Goal: Information Seeking & Learning: Learn about a topic

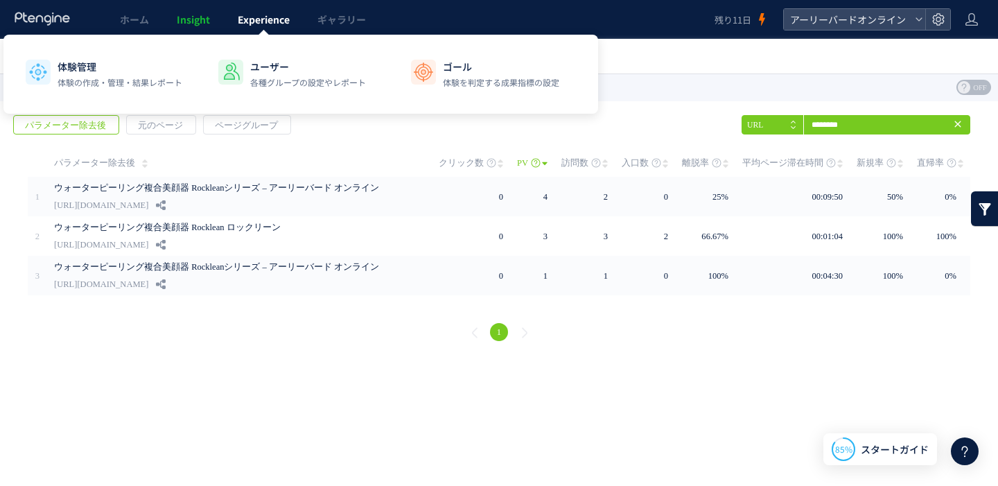
click at [252, 19] on span "Experience" at bounding box center [264, 19] width 52 height 14
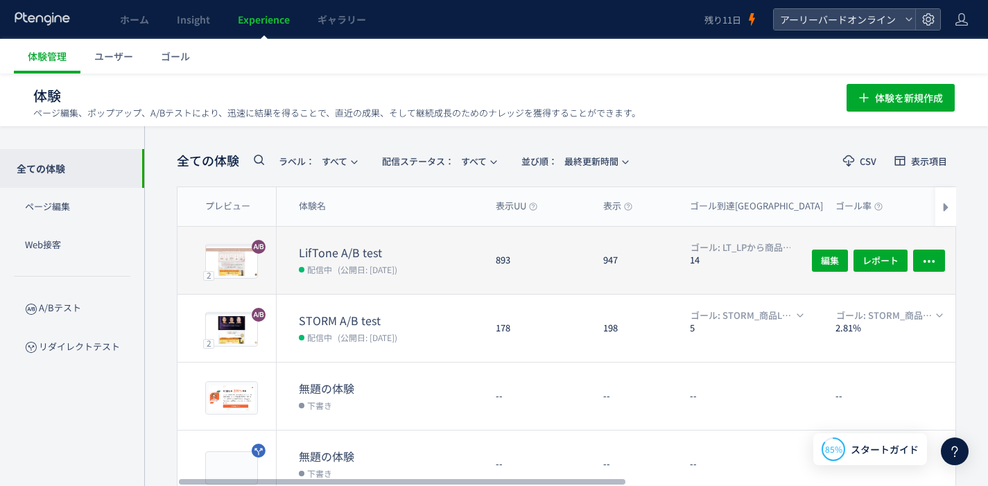
click at [313, 258] on dt "LifTone A/B test" at bounding box center [392, 253] width 186 height 16
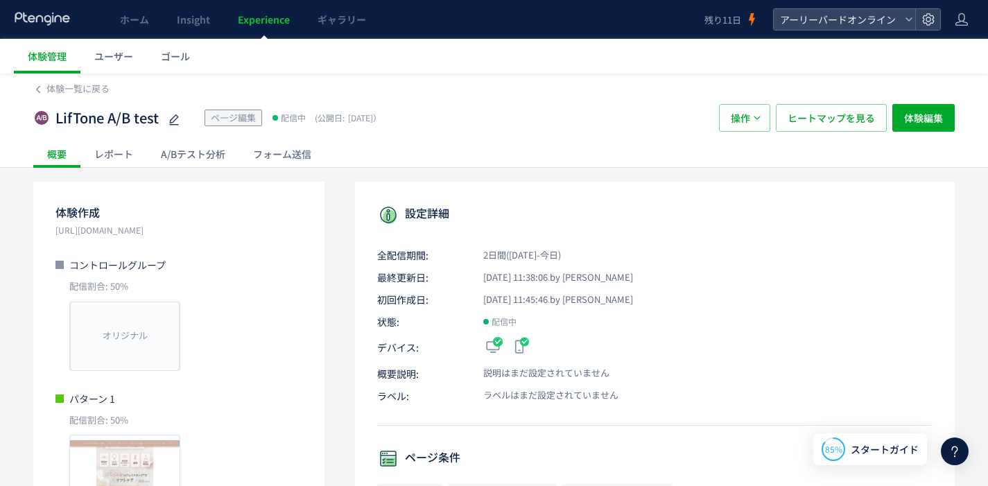
click at [202, 156] on div "A/Bテスト分析" at bounding box center [193, 154] width 92 height 28
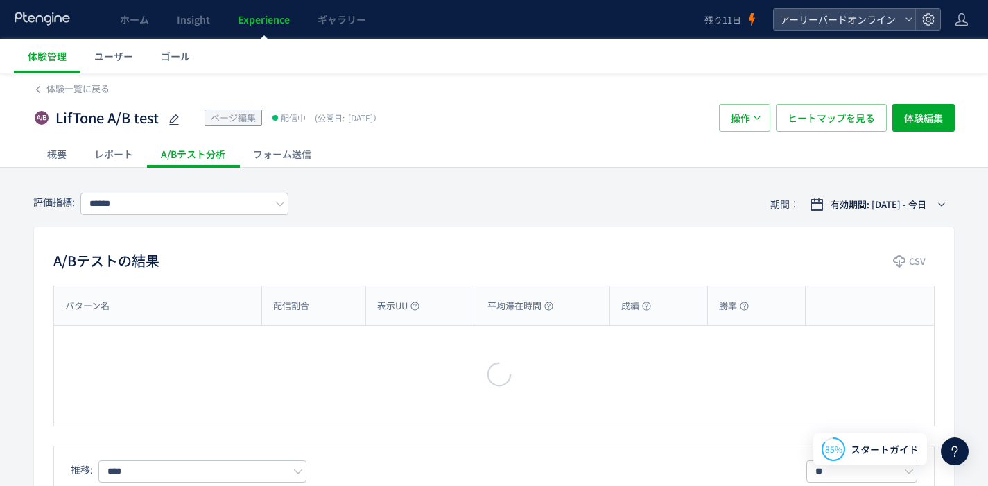
type input "**********"
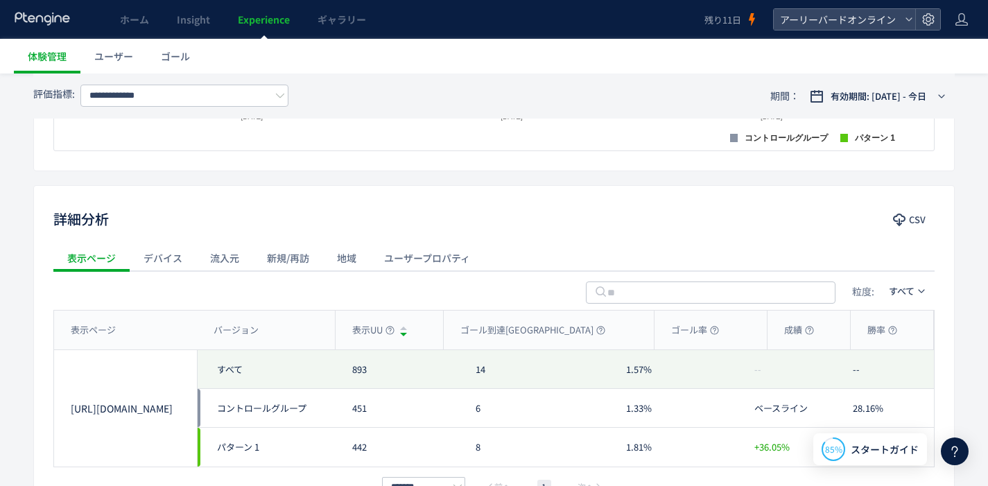
scroll to position [601, 0]
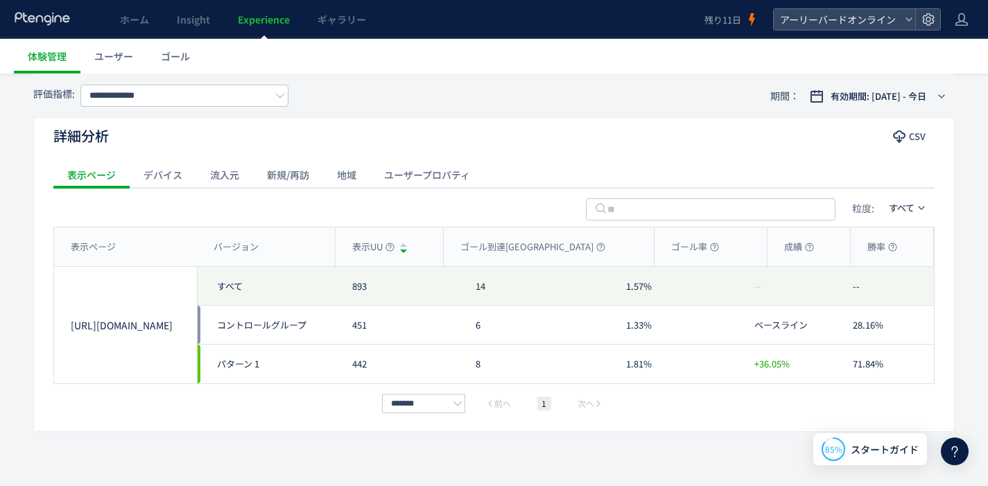
click at [178, 182] on div "デバイス" at bounding box center [163, 175] width 67 height 28
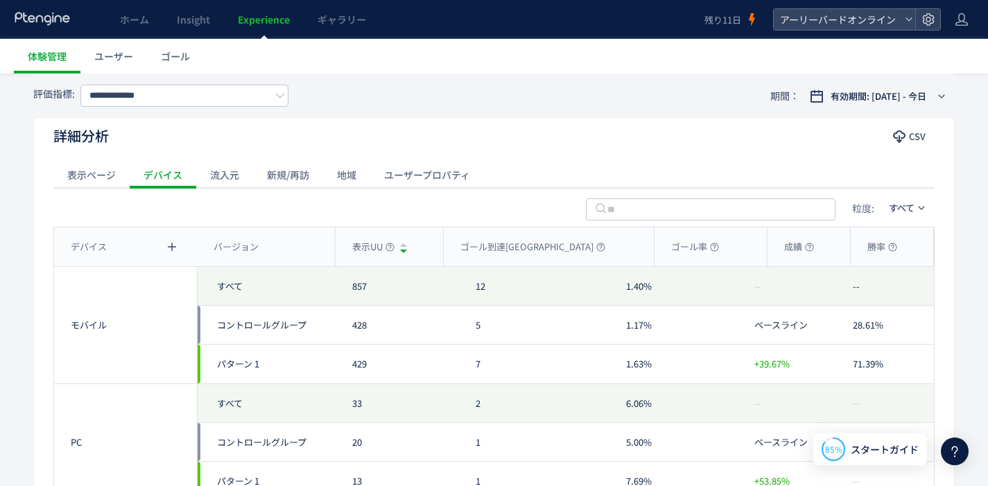
click at [244, 180] on div "流入元" at bounding box center [224, 175] width 57 height 28
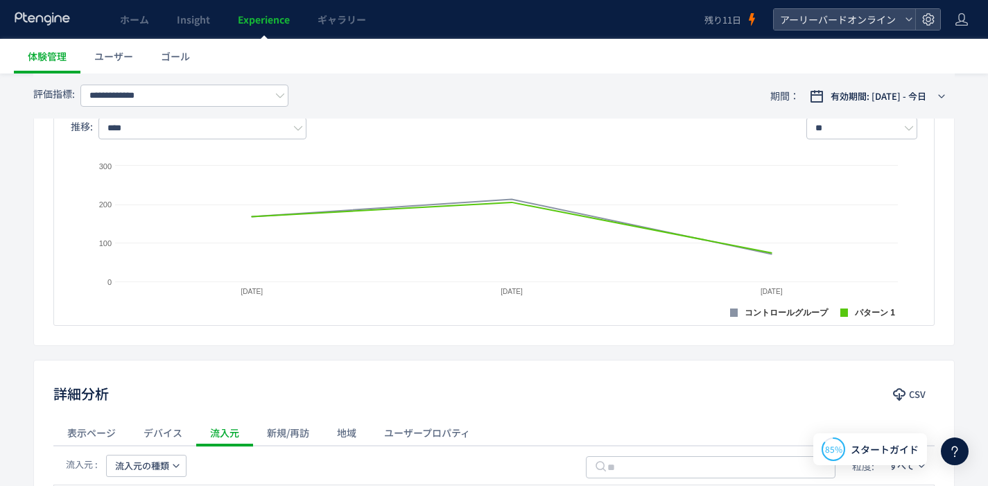
scroll to position [341, 0]
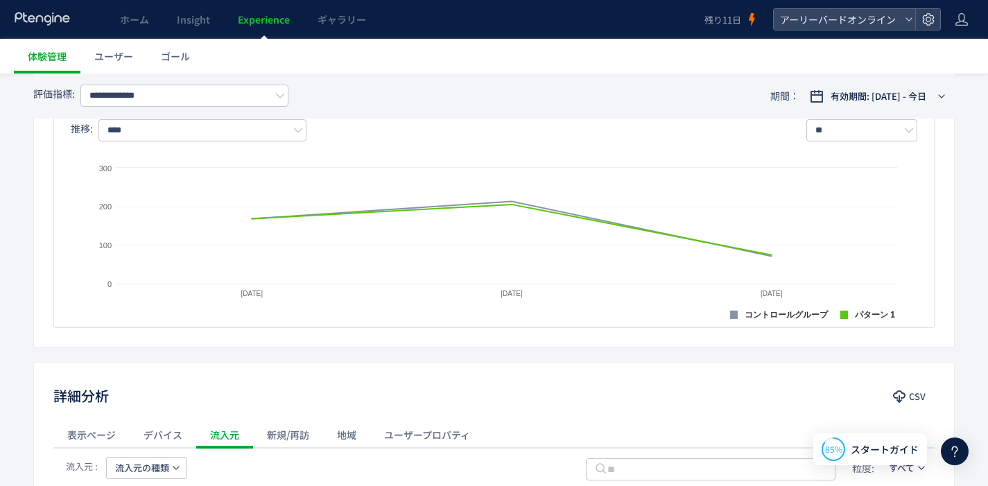
click at [299, 433] on div "新規/再訪" at bounding box center [288, 435] width 70 height 28
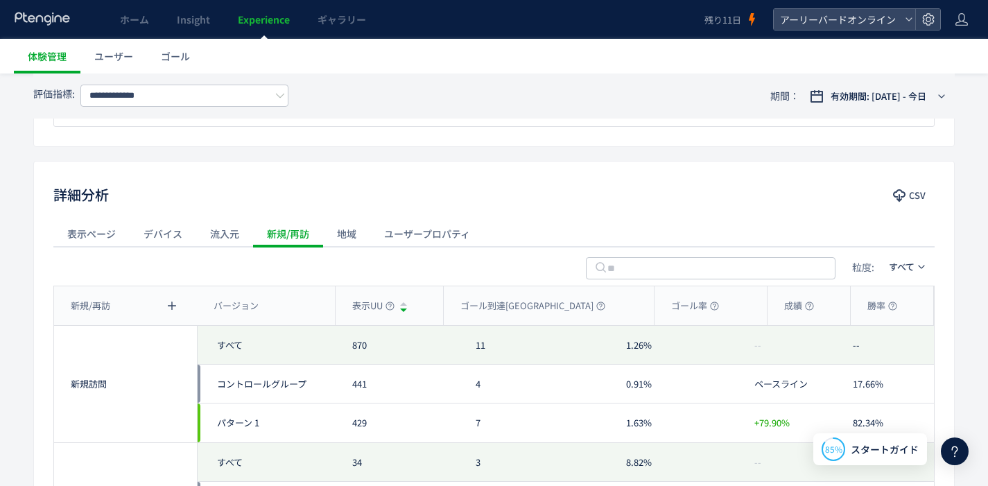
scroll to position [475, 0]
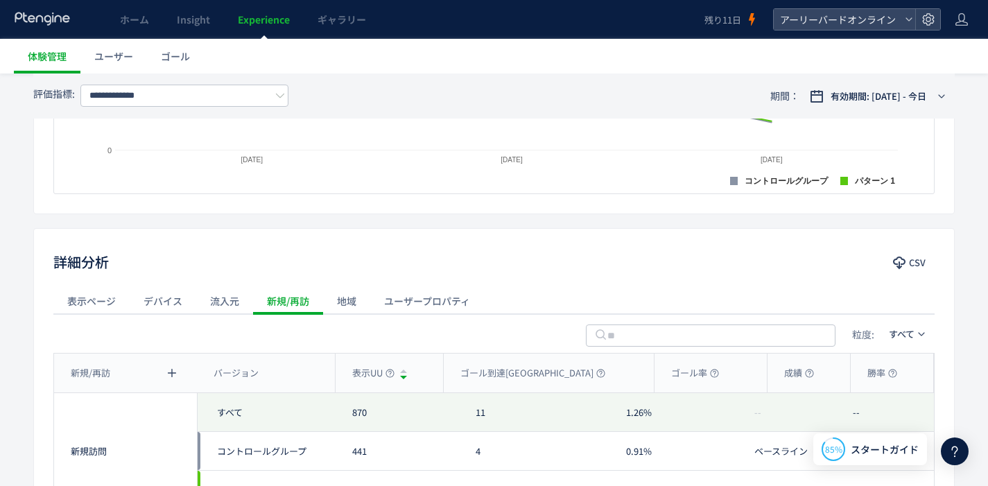
click at [373, 302] on div "ユーザープロパティ" at bounding box center [427, 301] width 114 height 28
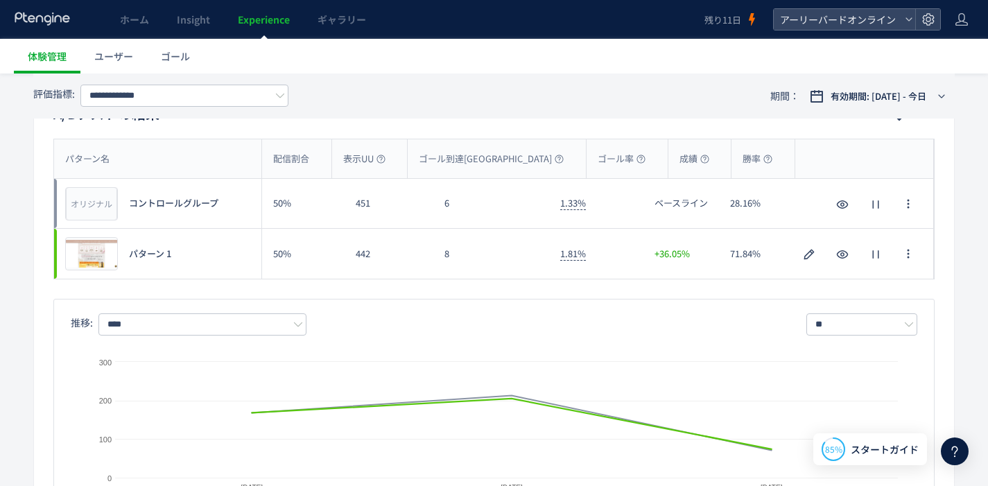
scroll to position [26, 0]
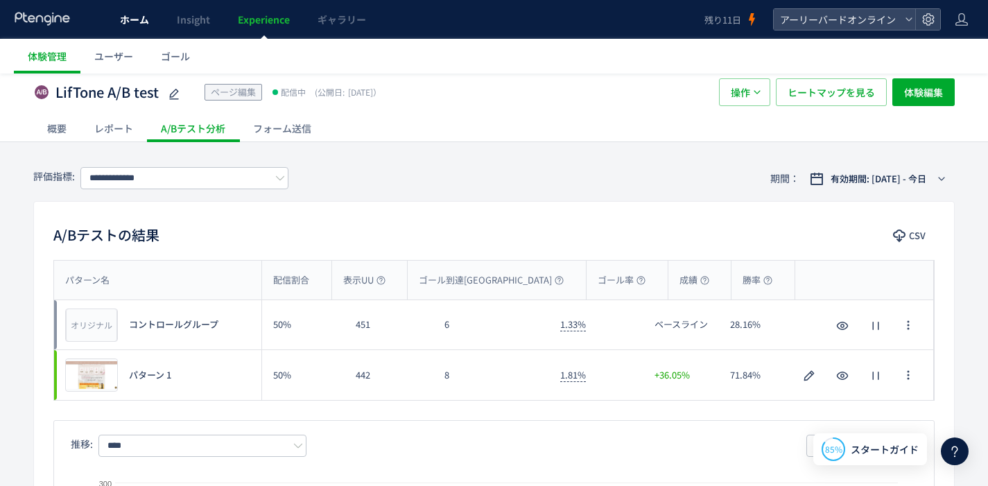
click at [150, 23] on link "ホーム" at bounding box center [134, 19] width 57 height 39
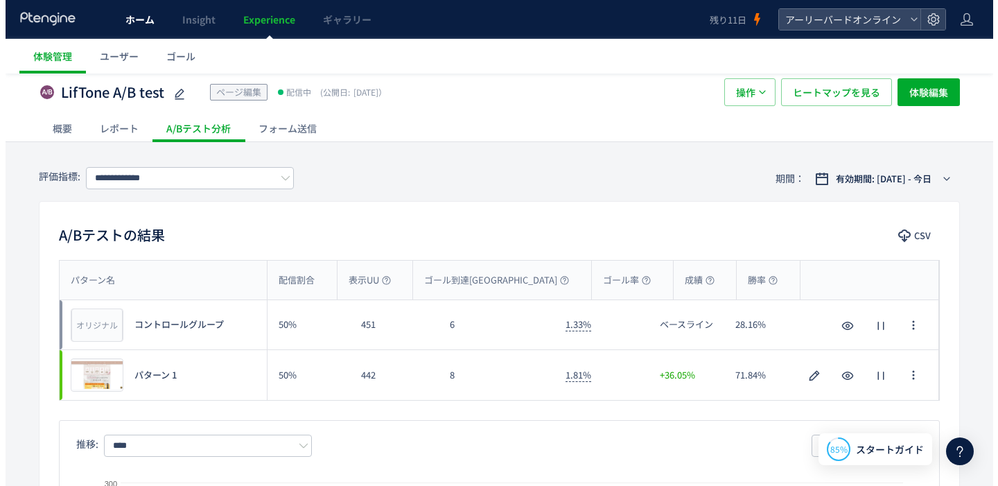
scroll to position [0, 0]
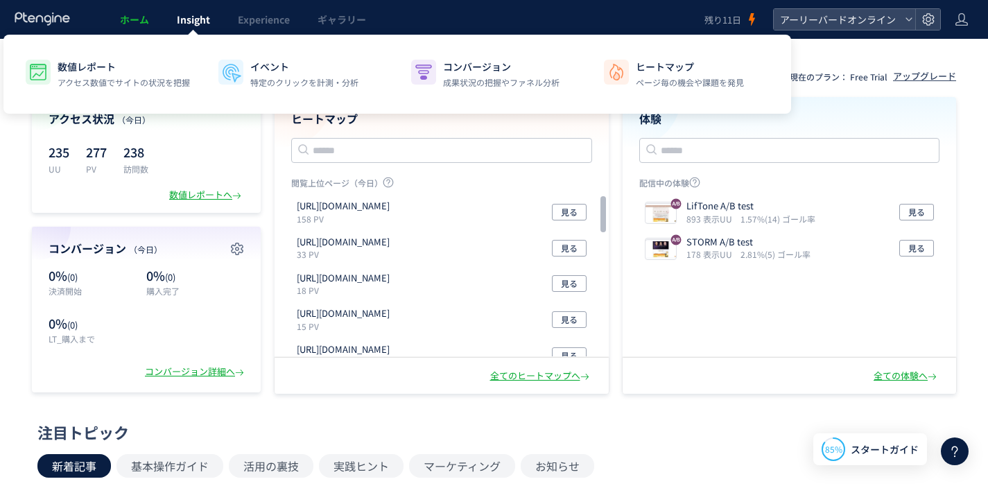
click at [191, 25] on span "Insight" at bounding box center [193, 19] width 33 height 14
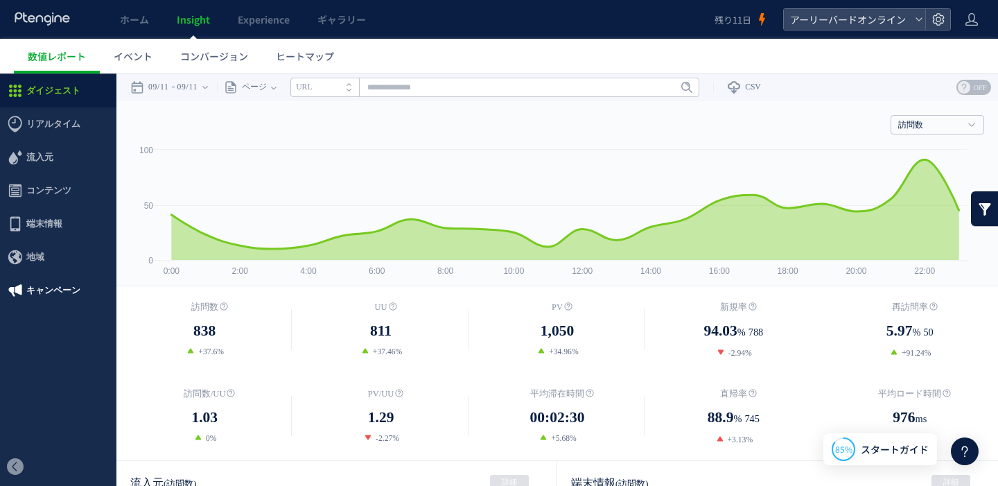
click at [62, 302] on span "キャンペーン" at bounding box center [53, 290] width 54 height 33
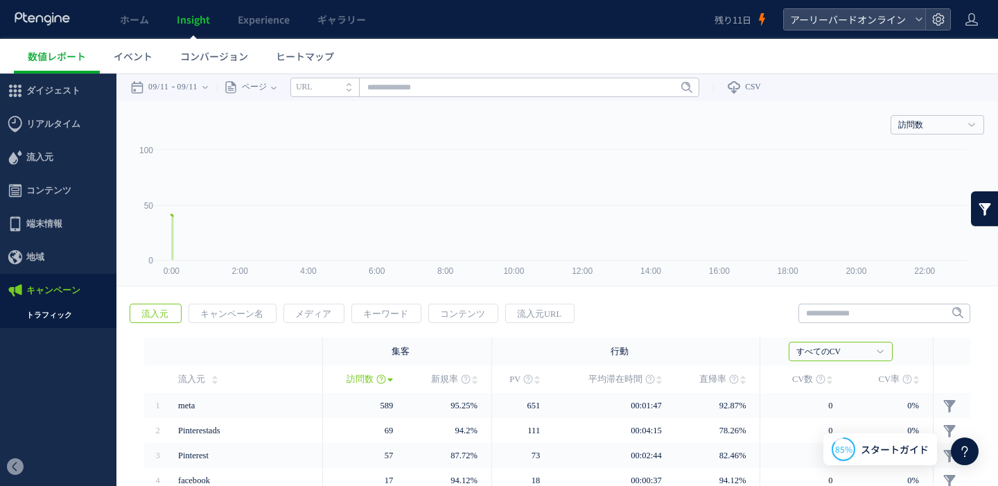
click at [59, 317] on div at bounding box center [499, 243] width 998 height 486
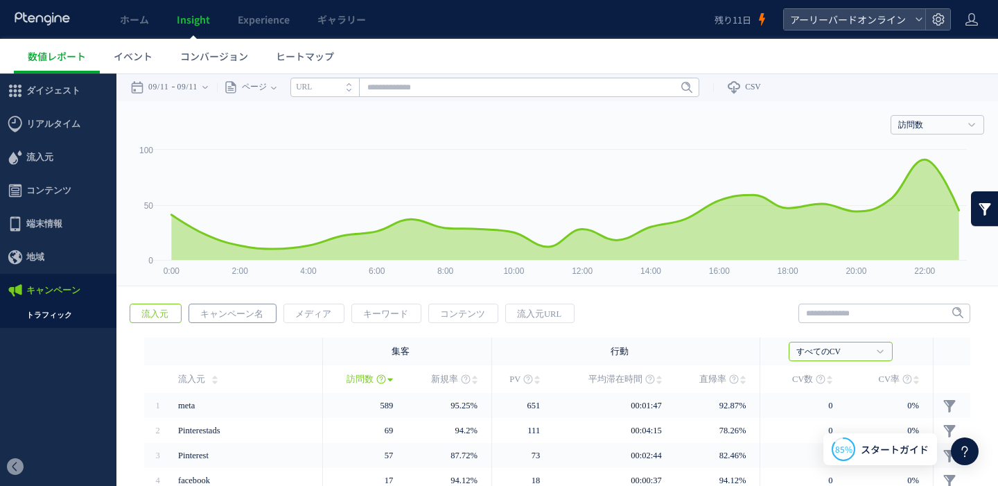
click at [238, 308] on span "キャンペーン名" at bounding box center [231, 313] width 85 height 19
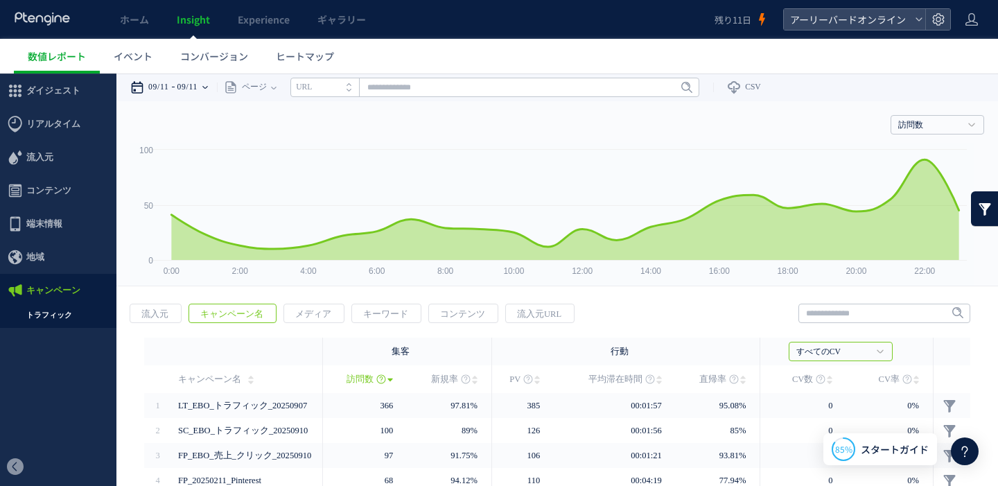
click at [198, 85] on time "09/11" at bounding box center [188, 88] width 21 height 28
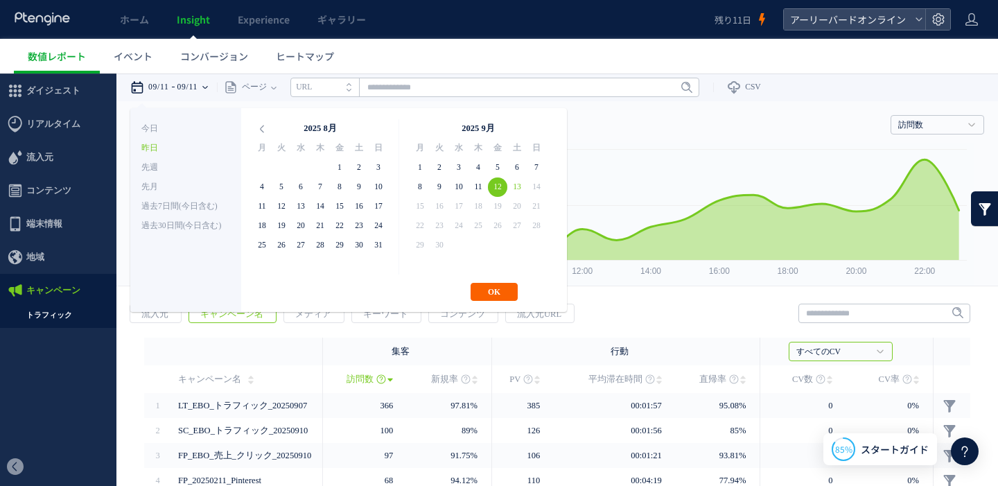
click at [498, 290] on button "OK" at bounding box center [494, 292] width 47 height 18
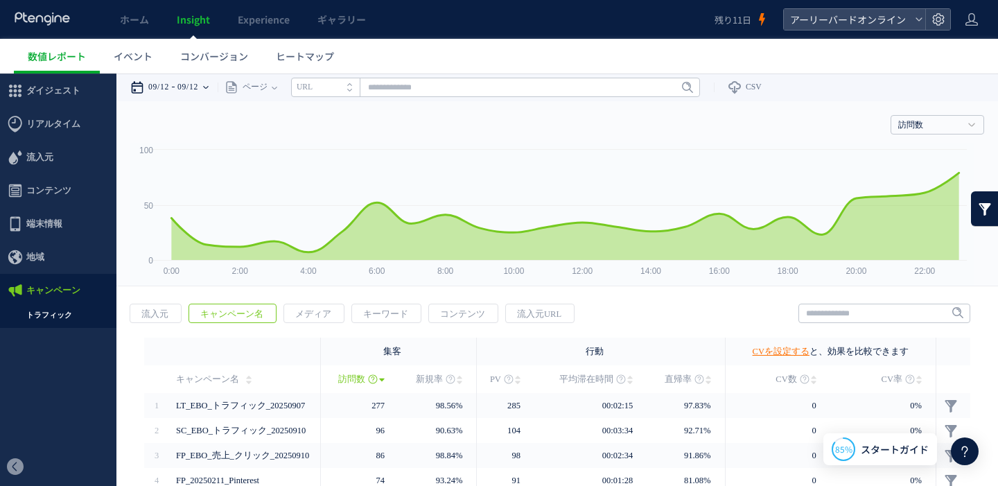
click at [198, 83] on time "09/12" at bounding box center [188, 88] width 21 height 28
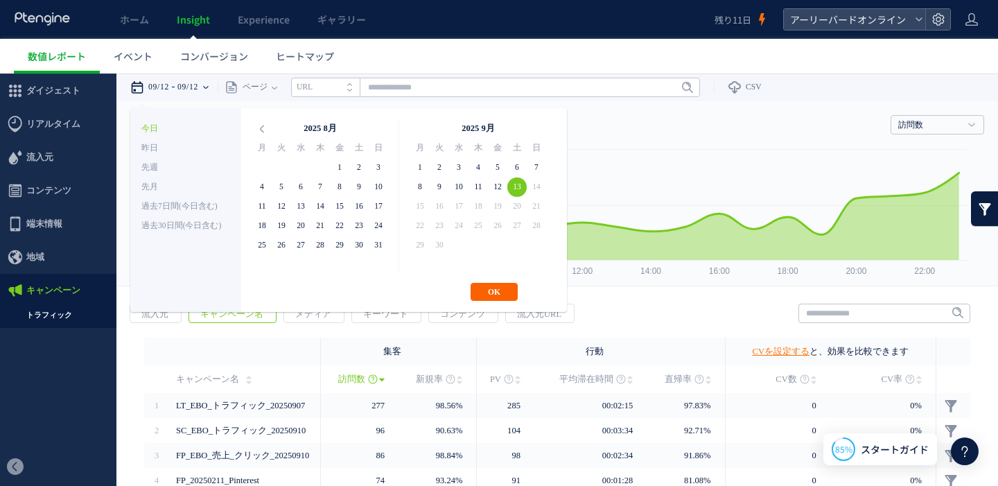
click at [499, 288] on button "OK" at bounding box center [494, 292] width 47 height 18
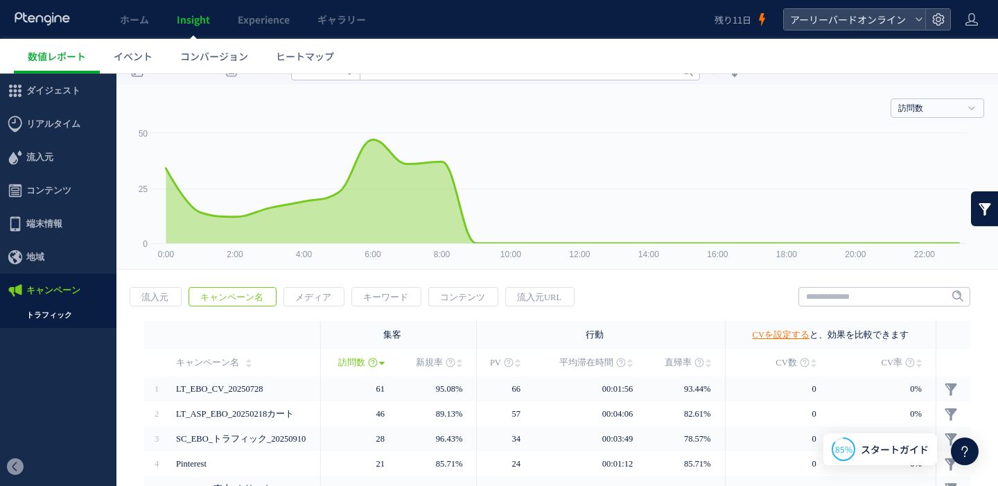
scroll to position [33, 0]
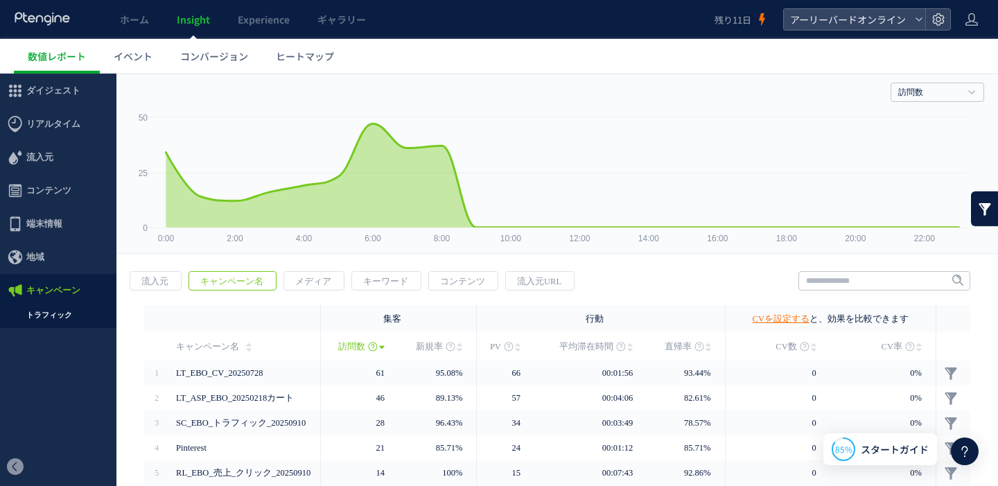
click at [784, 346] on span "CV数" at bounding box center [786, 347] width 21 height 28
click at [783, 320] on link "CVを設定する" at bounding box center [781, 319] width 57 height 10
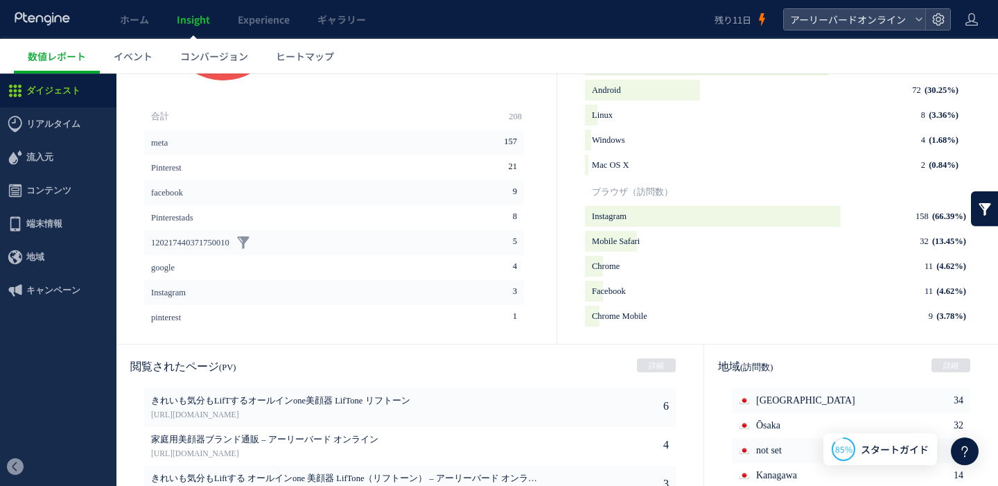
scroll to position [564, 0]
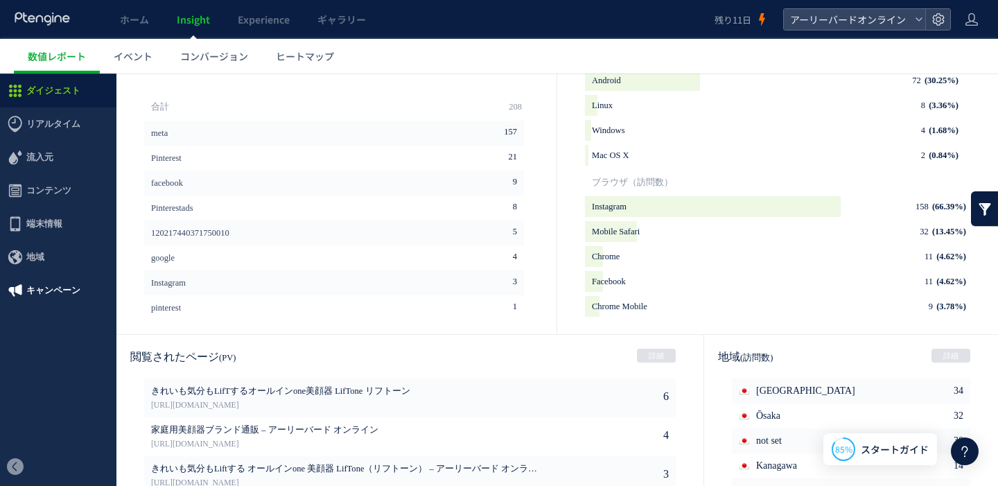
click at [67, 284] on span "キャンペーン" at bounding box center [53, 290] width 54 height 33
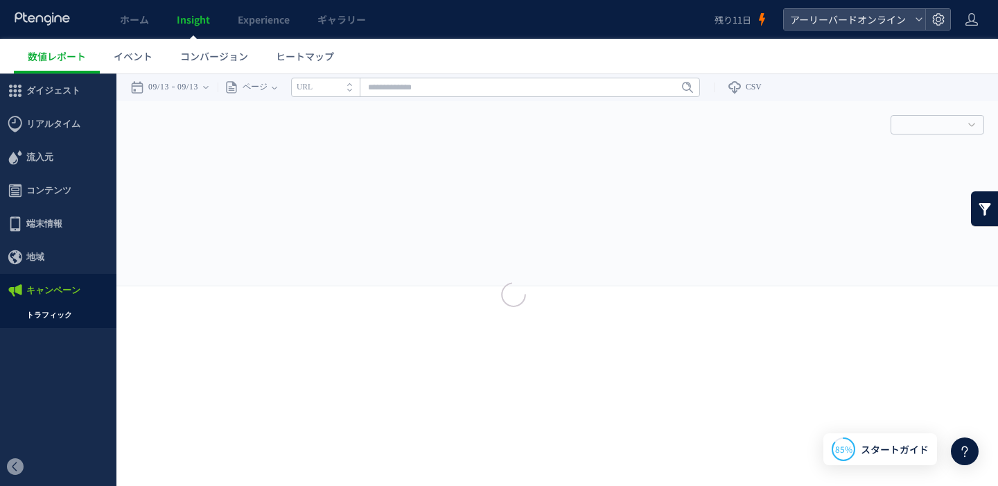
click at [71, 315] on div at bounding box center [499, 243] width 998 height 486
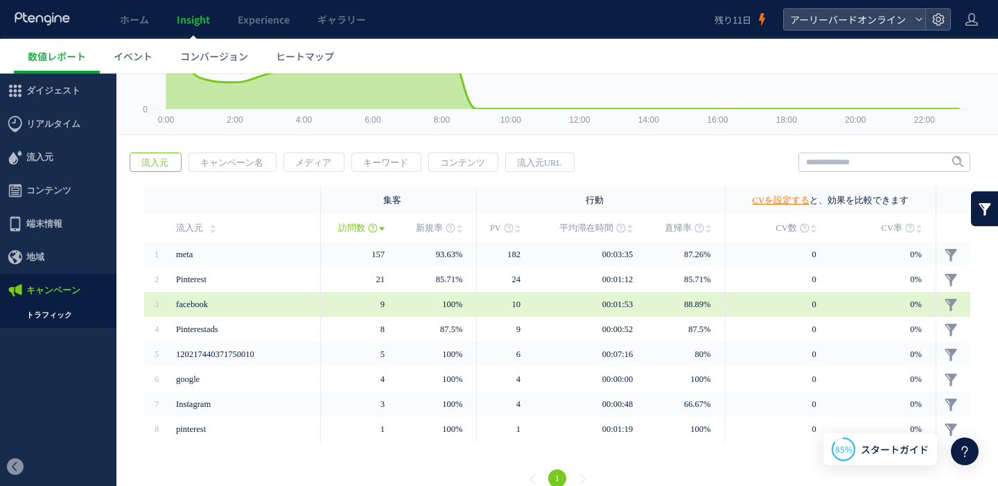
scroll to position [170, 0]
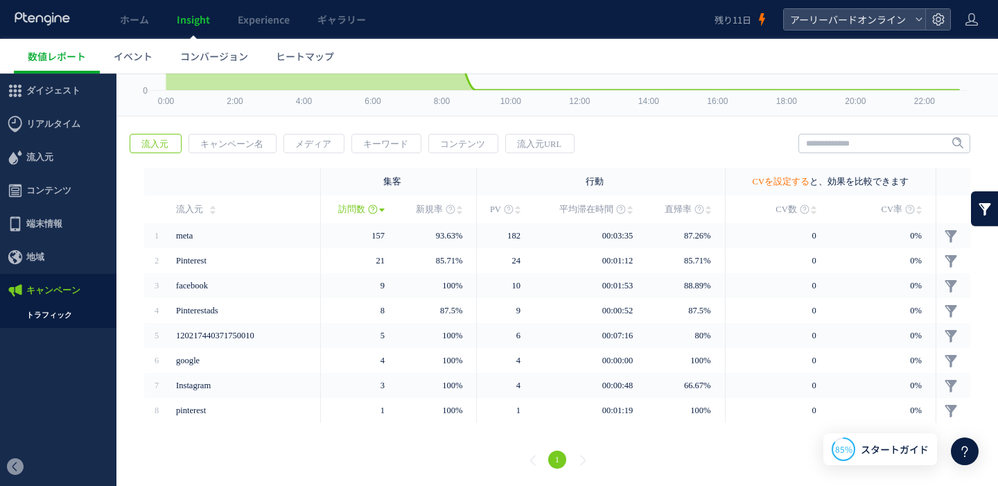
click at [784, 183] on link "CVを設定する" at bounding box center [781, 182] width 57 height 10
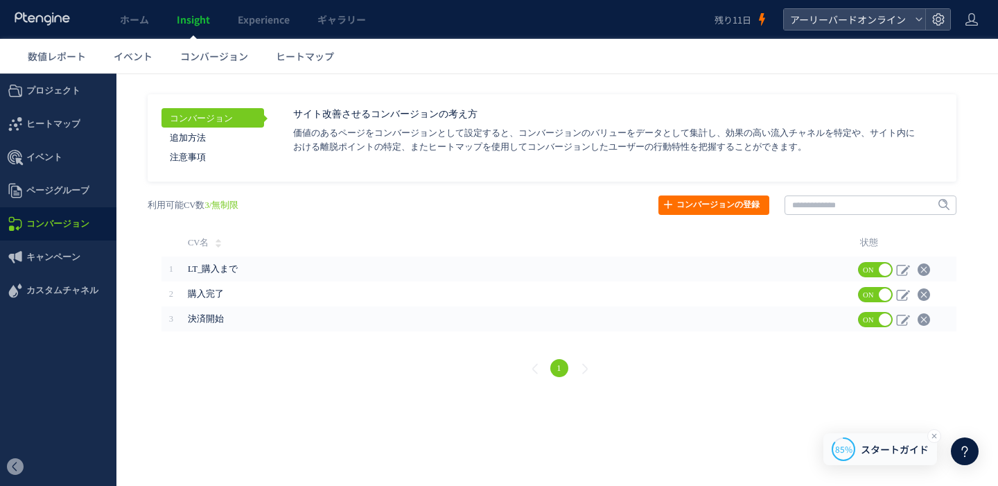
click at [896, 447] on span "スタートガイド" at bounding box center [895, 449] width 68 height 15
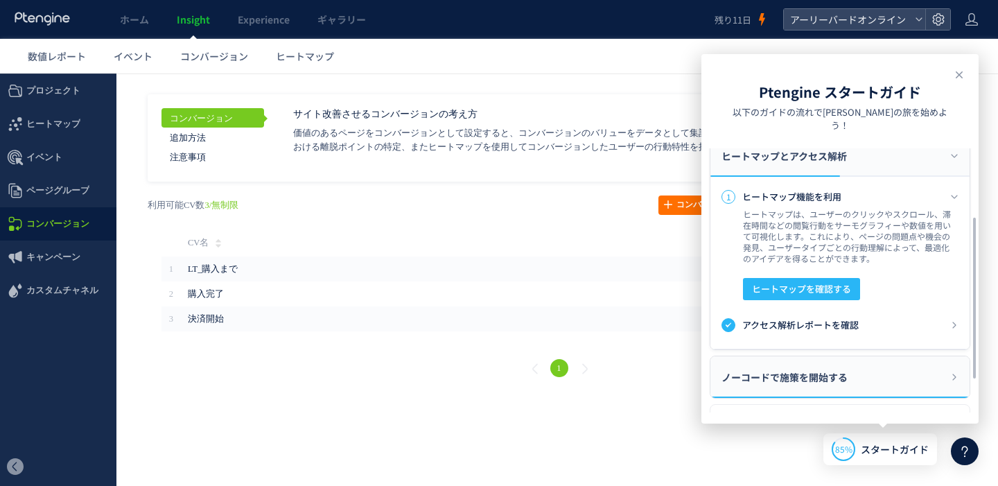
scroll to position [119, 0]
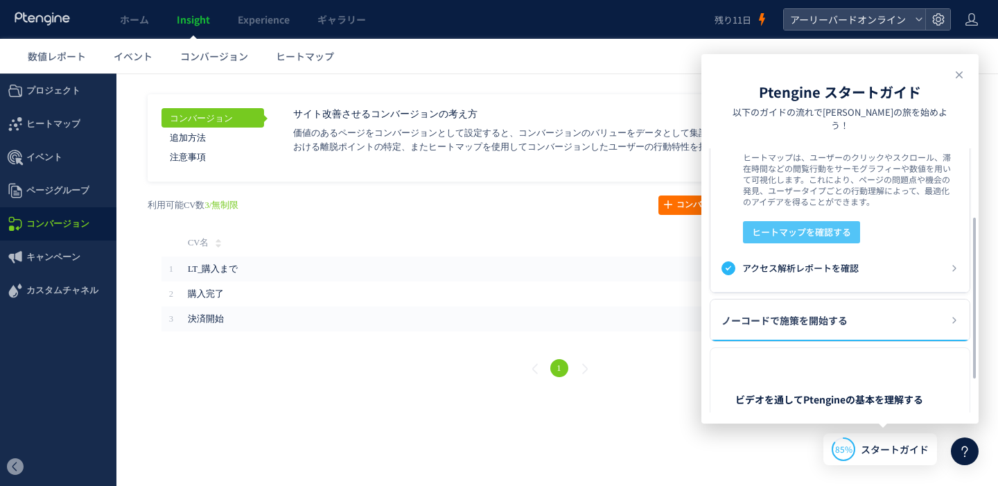
click at [844, 221] on span "ヒートマップを確認する" at bounding box center [801, 232] width 99 height 22
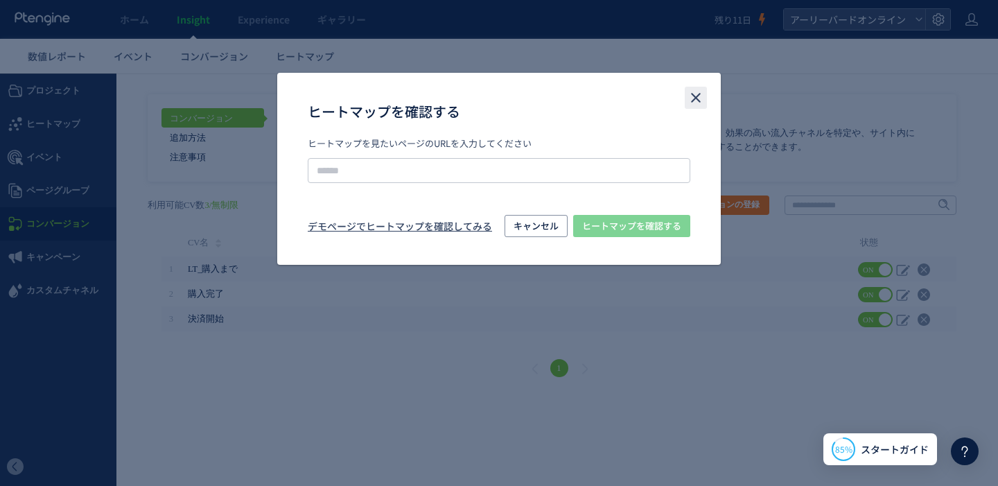
click at [697, 101] on icon "close" at bounding box center [696, 97] width 17 height 17
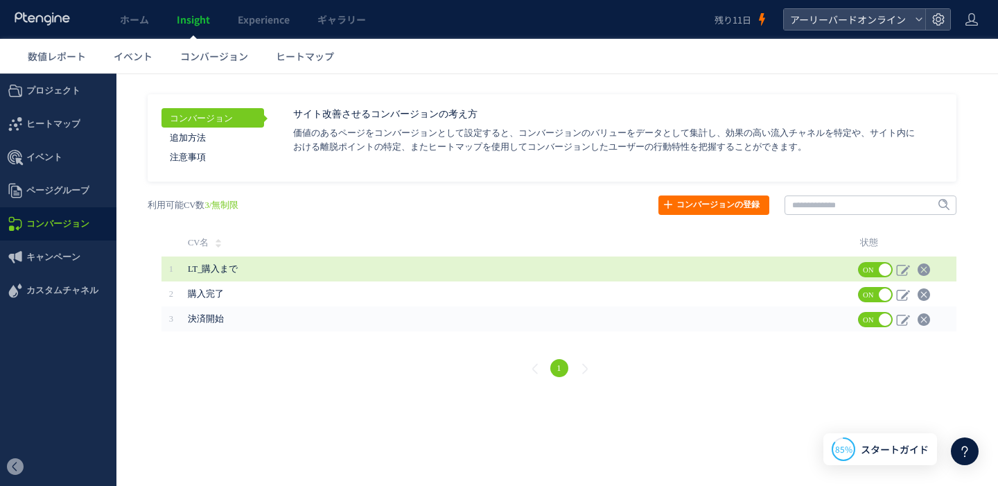
click at [432, 274] on span "LT_購入まで" at bounding box center [469, 269] width 562 height 25
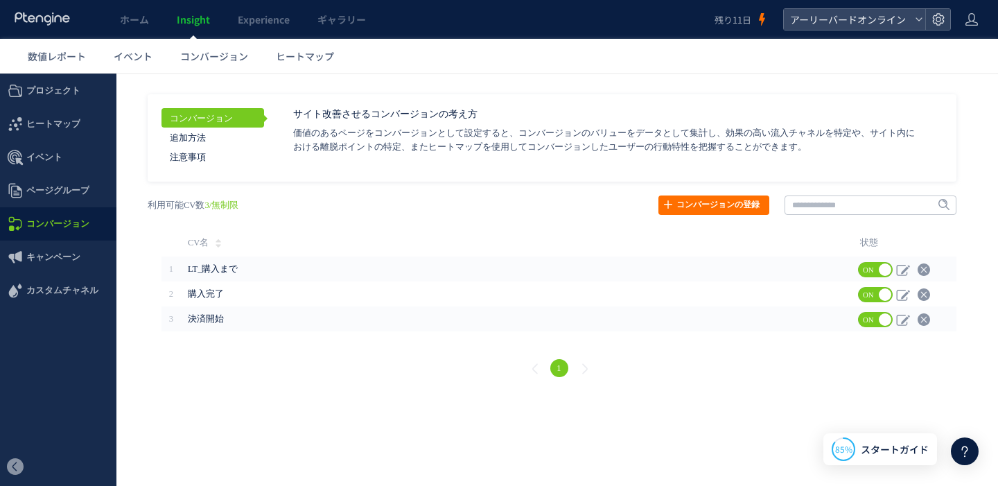
click at [60, 223] on span "コンバージョン" at bounding box center [57, 223] width 63 height 33
click at [60, 188] on span "ページグループ" at bounding box center [57, 190] width 63 height 33
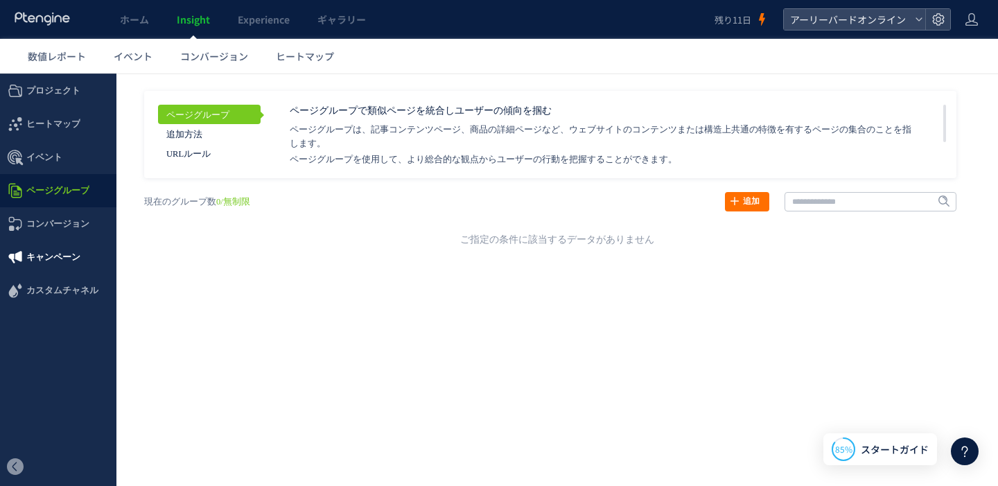
click at [60, 254] on span "キャンペーン" at bounding box center [53, 257] width 54 height 33
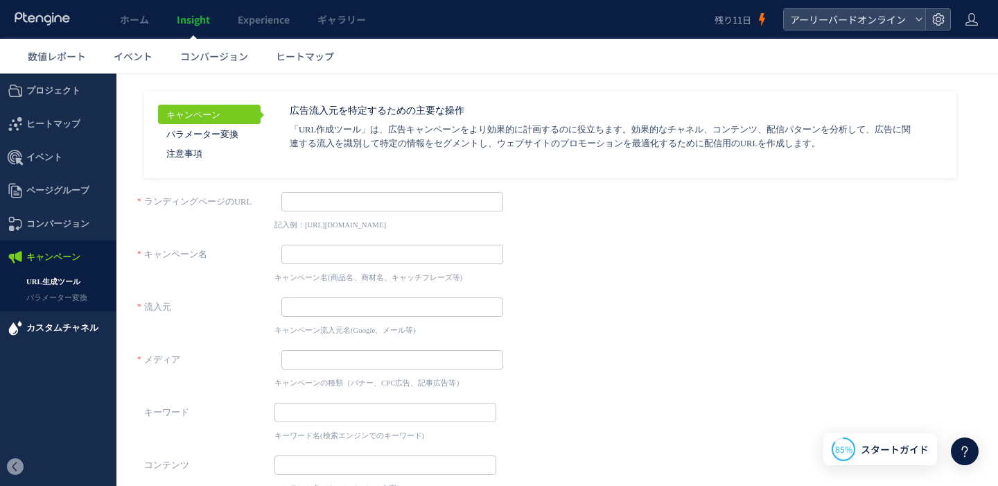
click at [60, 331] on span "カスタムチャネル" at bounding box center [62, 327] width 72 height 33
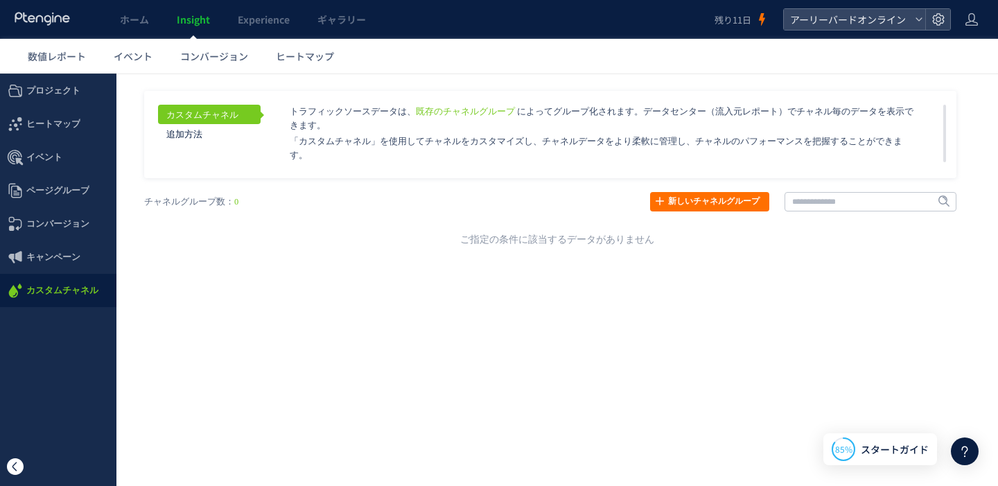
click at [17, 469] on span at bounding box center [15, 466] width 17 height 17
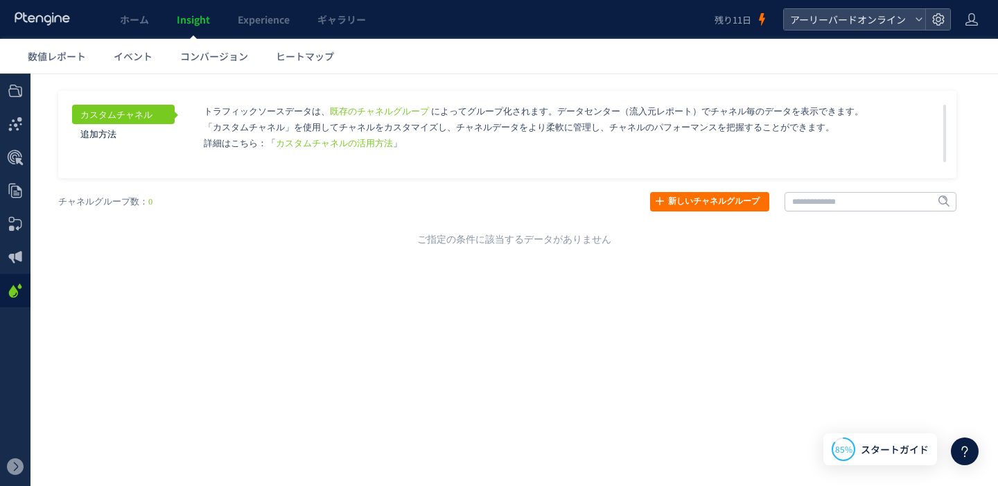
click at [185, 26] on span "Insight" at bounding box center [193, 19] width 33 height 14
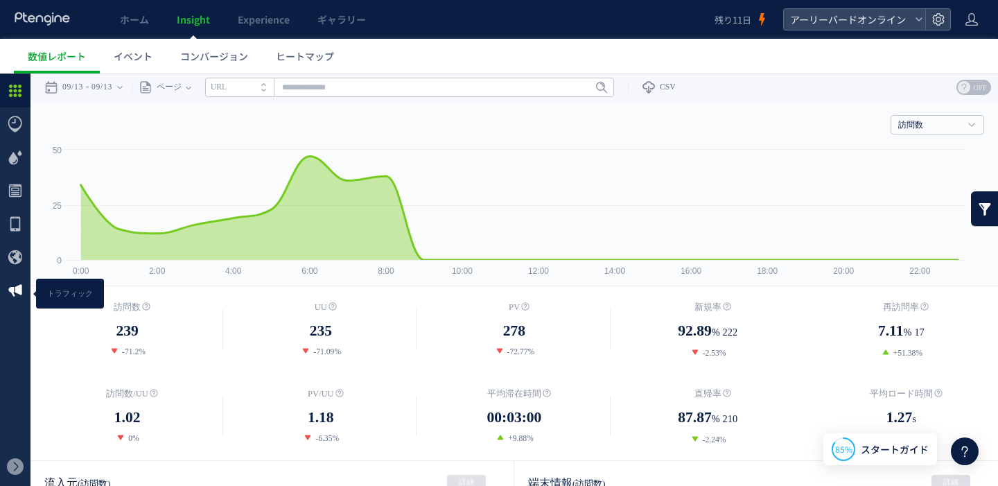
click at [30, 294] on li "キャンペーン トラフィック" at bounding box center [15, 290] width 31 height 33
click at [23, 290] on icon at bounding box center [15, 290] width 17 height 17
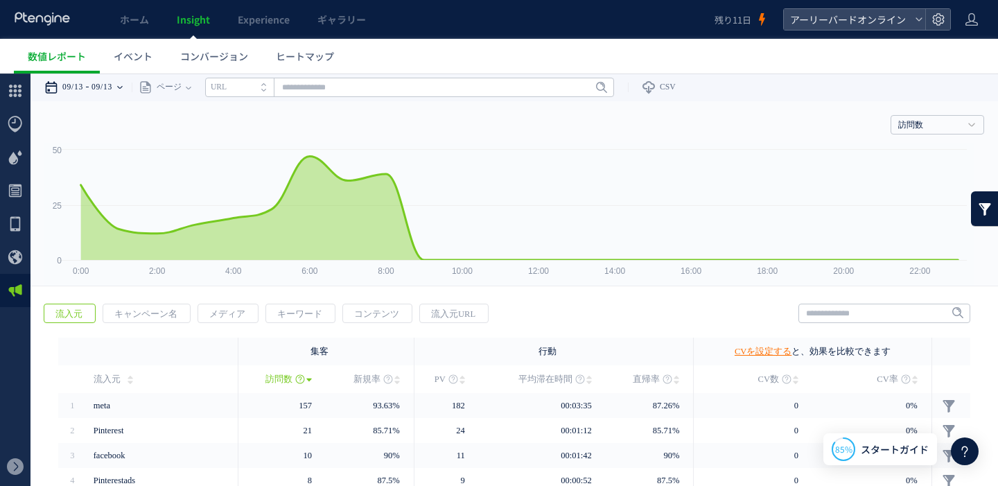
click at [112, 90] on time "09/13" at bounding box center [102, 88] width 21 height 28
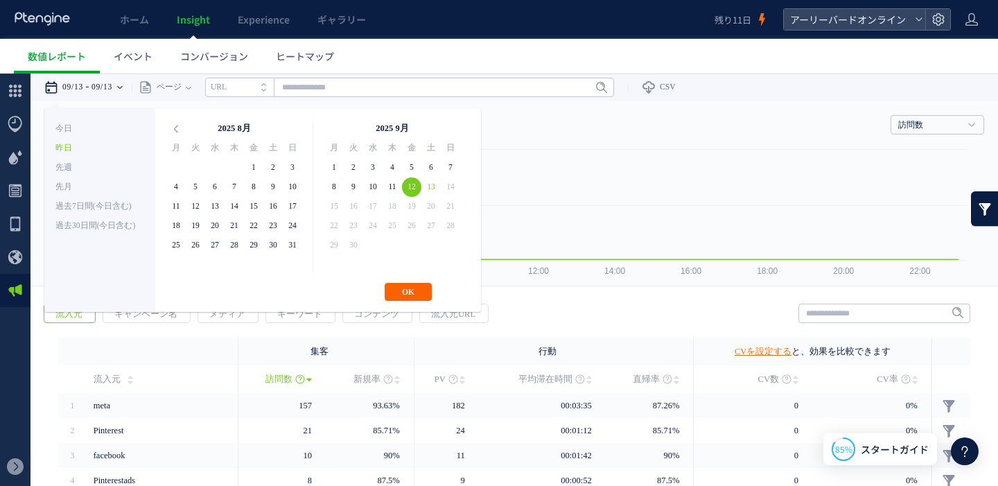
click at [413, 294] on button "OK" at bounding box center [408, 292] width 47 height 18
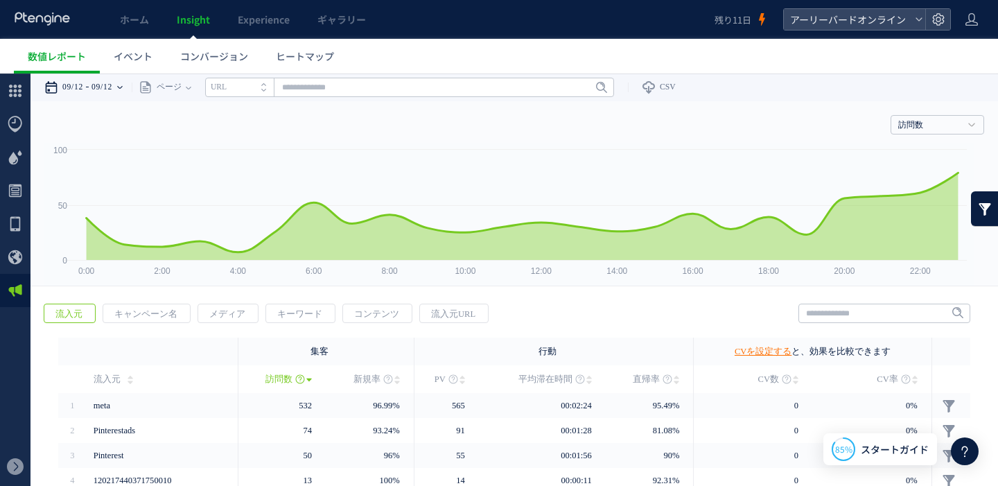
click at [112, 89] on time "09/12" at bounding box center [102, 88] width 21 height 28
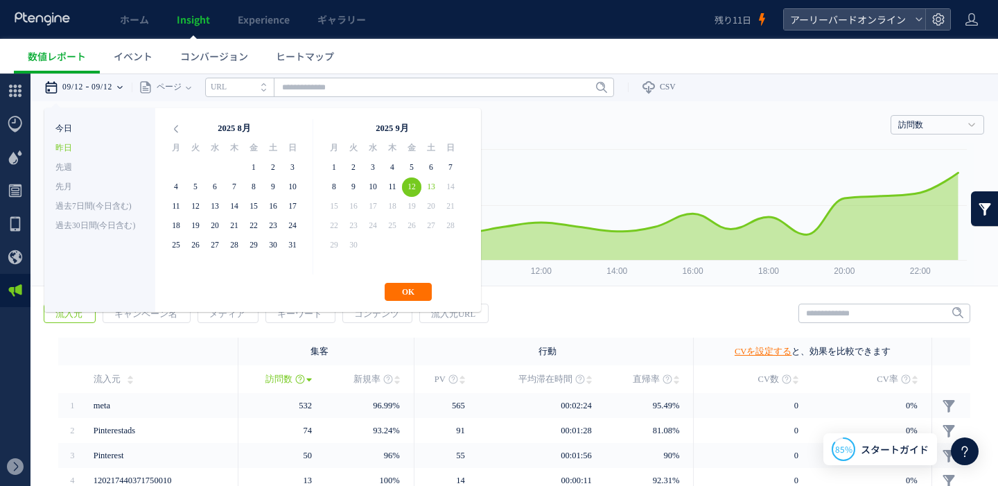
click at [85, 127] on li "今日" at bounding box center [99, 128] width 89 height 19
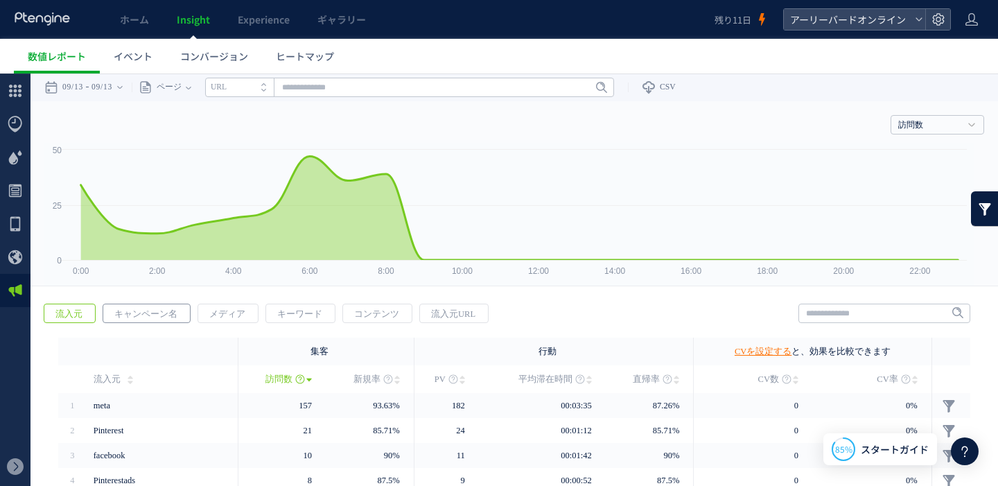
click at [166, 313] on span "キャンペーン名" at bounding box center [145, 313] width 85 height 19
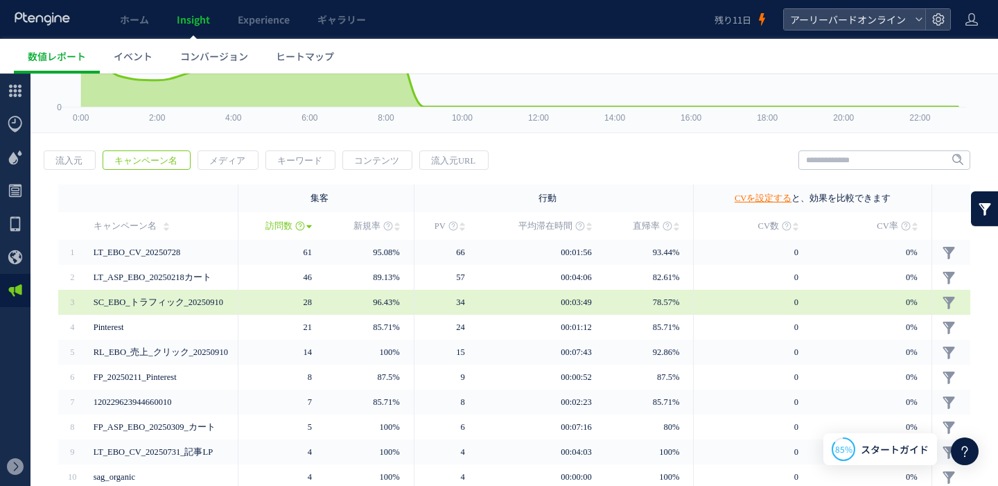
scroll to position [166, 0]
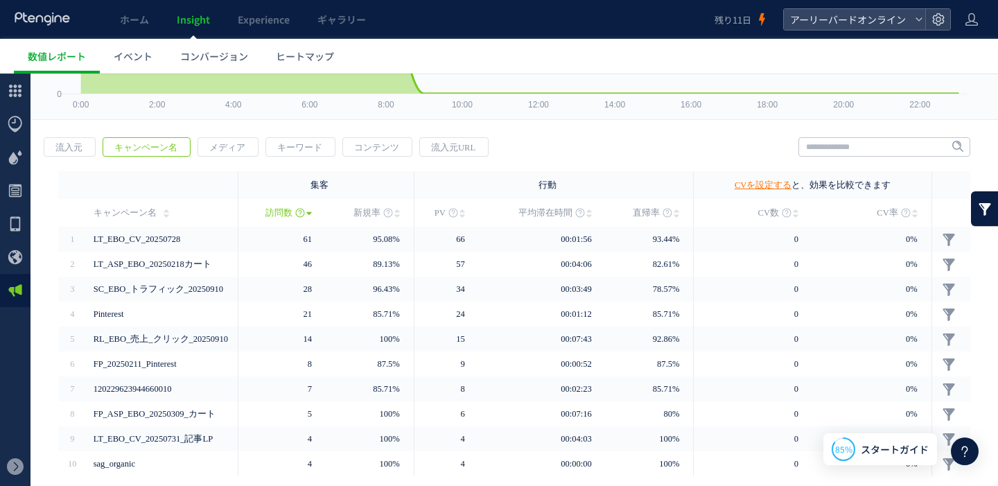
click at [464, 12] on div "ホーム Insight Experience ギャラリー" at bounding box center [357, 19] width 715 height 39
click at [304, 53] on span "ヒートマップ" at bounding box center [305, 56] width 58 height 14
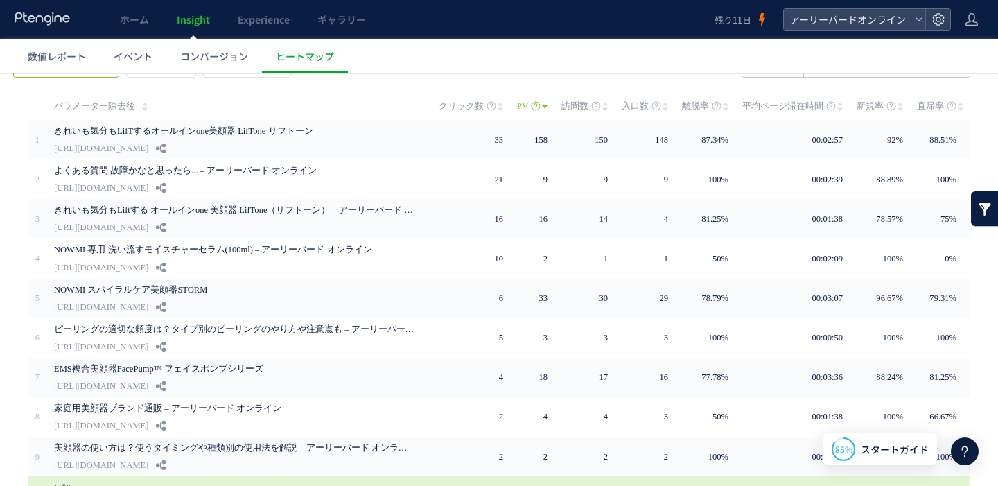
scroll to position [125, 0]
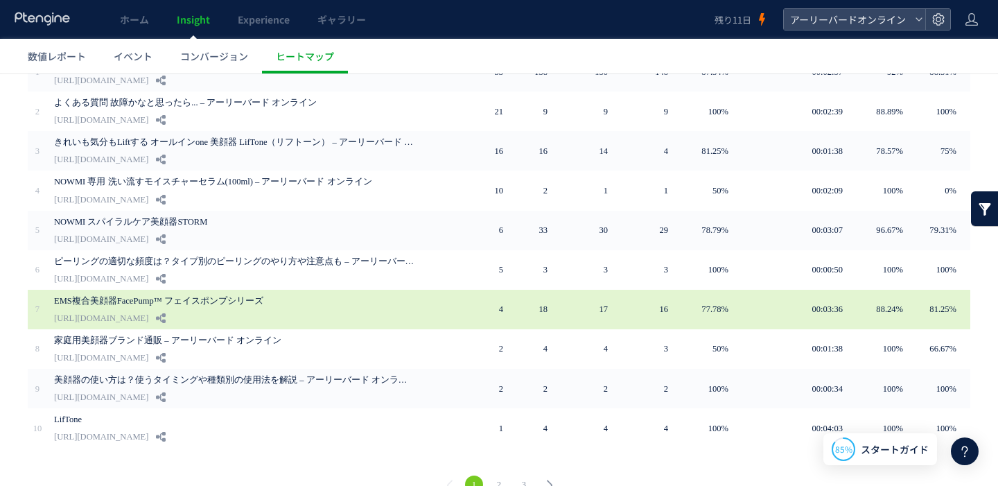
click at [148, 314] on link "[URL][DOMAIN_NAME]" at bounding box center [101, 318] width 94 height 17
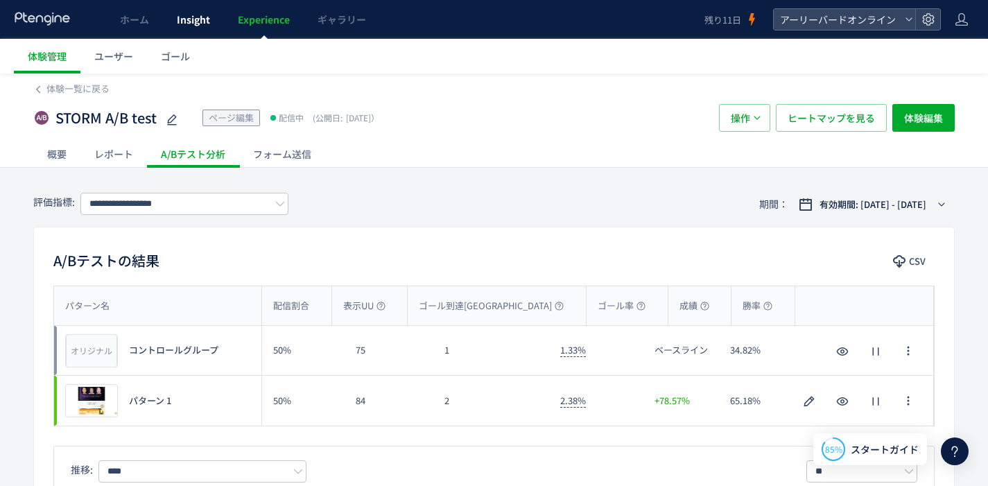
click at [196, 26] on span "Insight" at bounding box center [193, 19] width 33 height 14
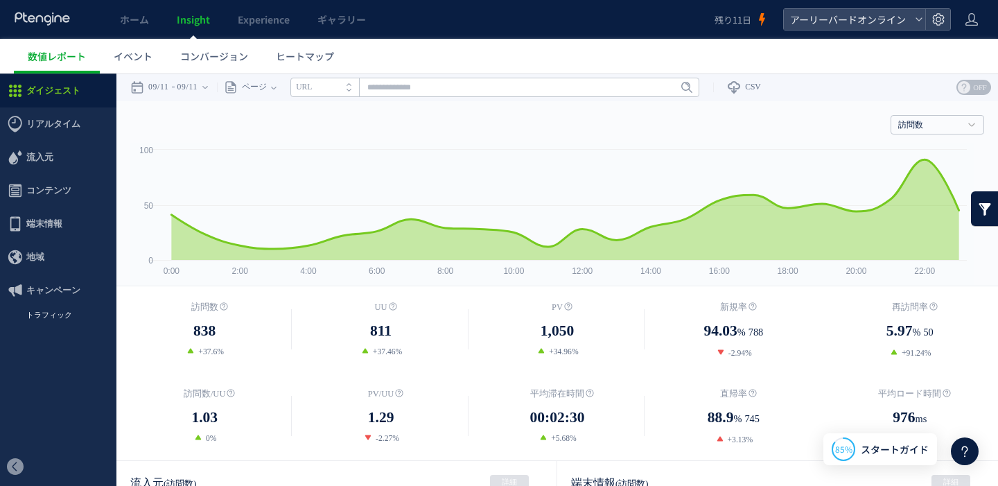
click at [67, 317] on link "トラフィック" at bounding box center [58, 315] width 116 height 16
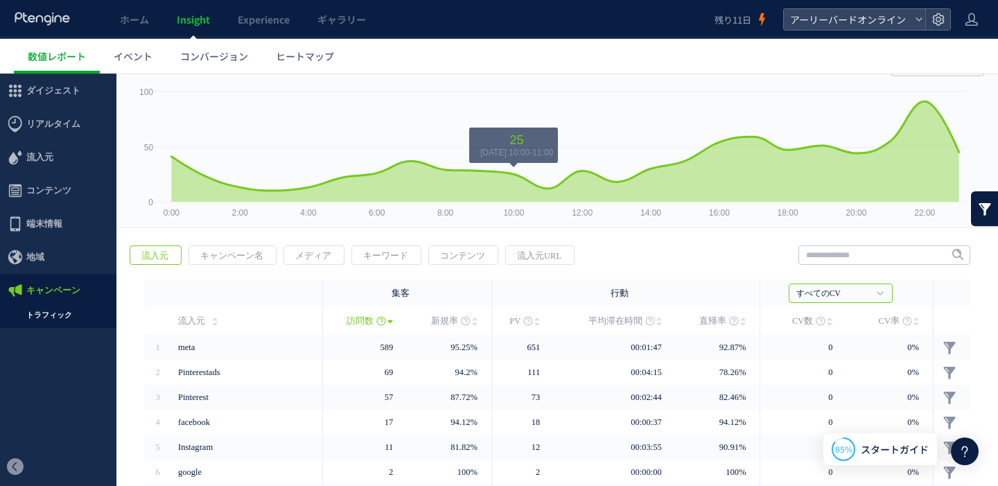
scroll to position [116, 0]
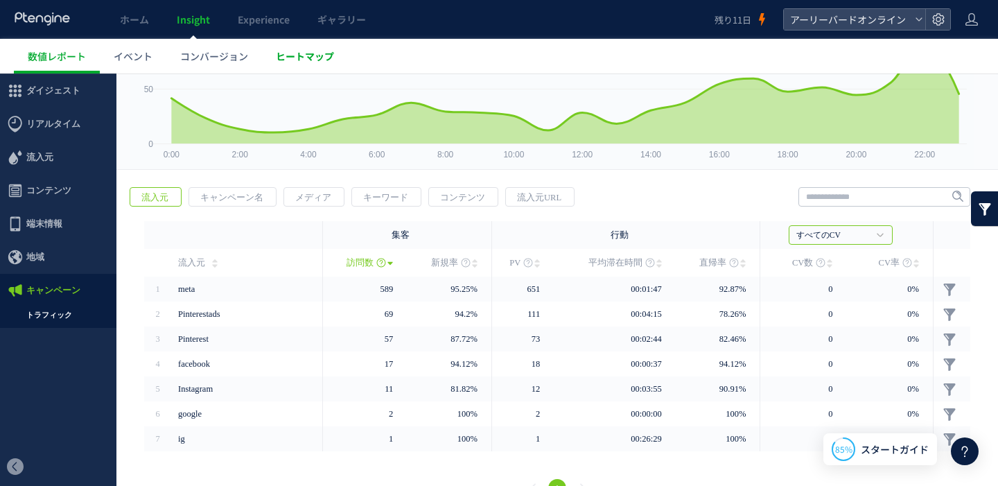
click at [306, 53] on span "ヒートマップ" at bounding box center [305, 56] width 58 height 14
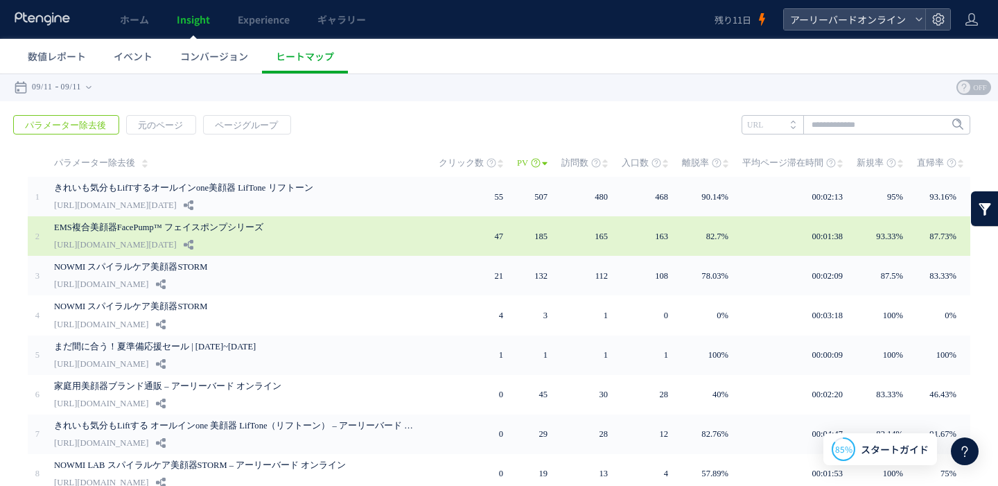
click at [212, 226] on link "EMS複合美顔器FacePump™ フェイスポンプシリーズ" at bounding box center [234, 227] width 361 height 17
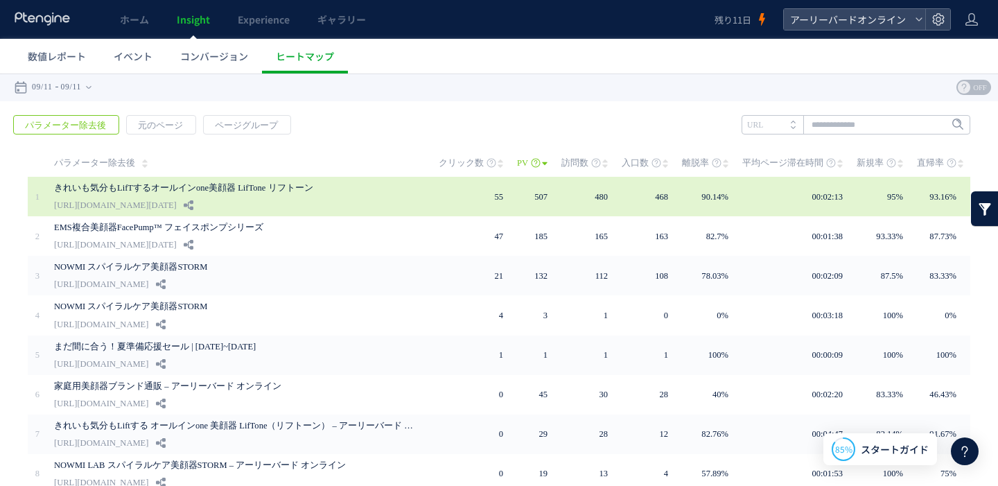
click at [230, 184] on link "きれいも気分もLifTするオールインone美顔器 LifTone リフトーン" at bounding box center [234, 188] width 361 height 17
click at [207, 192] on link "きれいも気分もLifTするオールインone美顔器 LifTone リフトーン" at bounding box center [234, 188] width 361 height 17
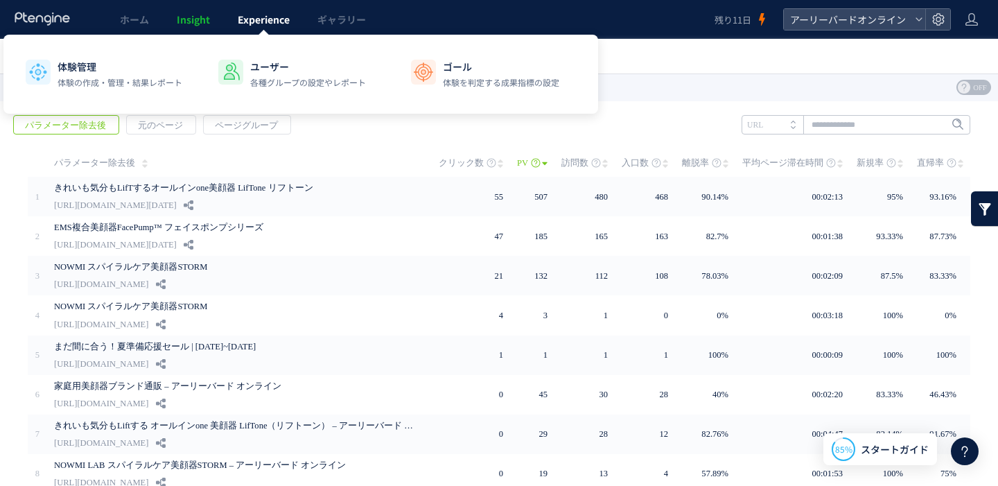
click at [250, 26] on span "Experience" at bounding box center [264, 19] width 52 height 14
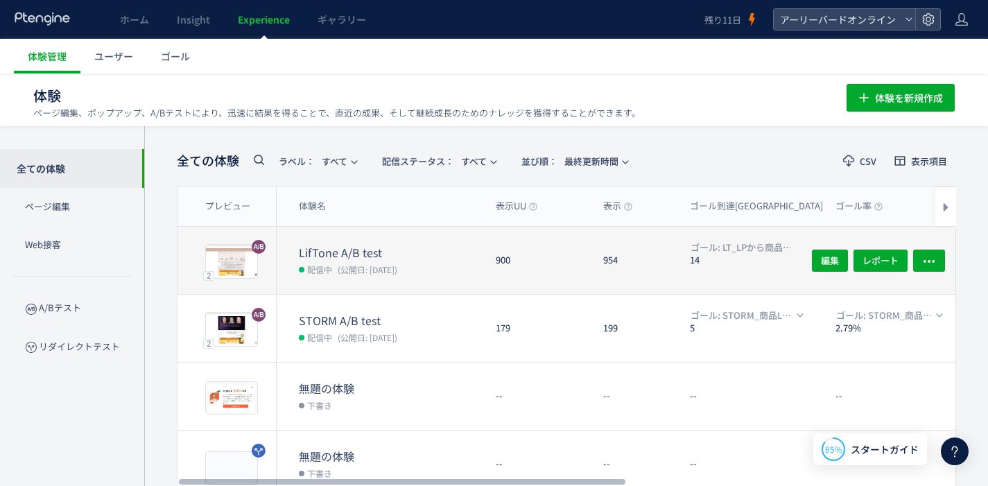
click at [259, 259] on div "2 プレビュー" at bounding box center [227, 260] width 99 height 67
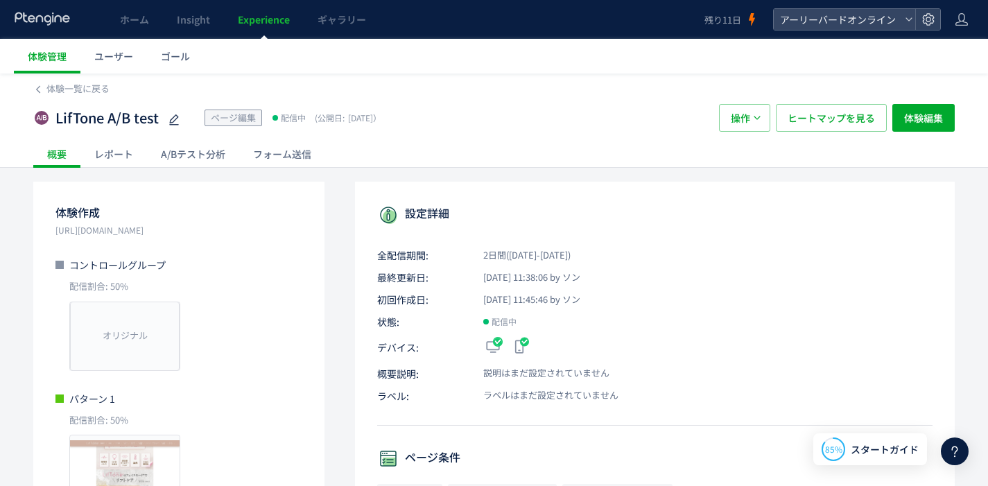
click at [273, 21] on span "Experience" at bounding box center [264, 19] width 52 height 14
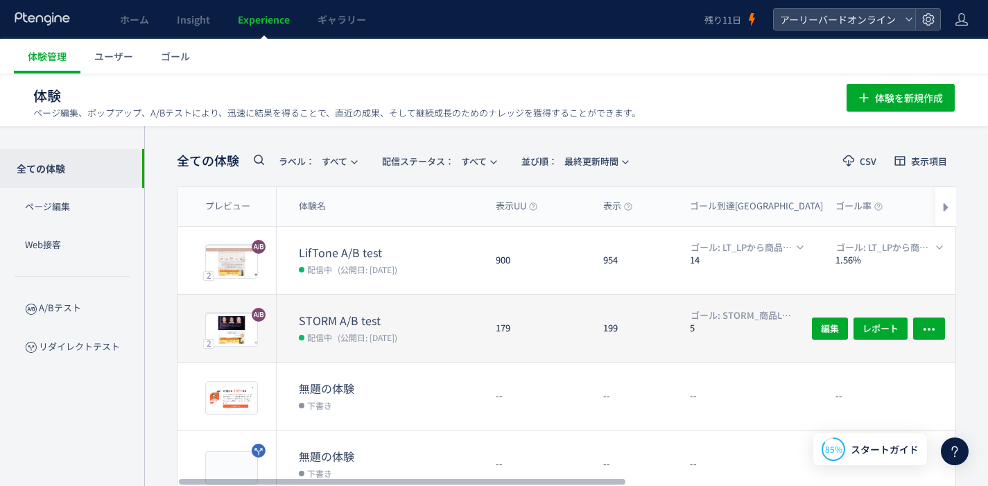
click at [331, 313] on dt "STORM A/B test" at bounding box center [392, 321] width 186 height 16
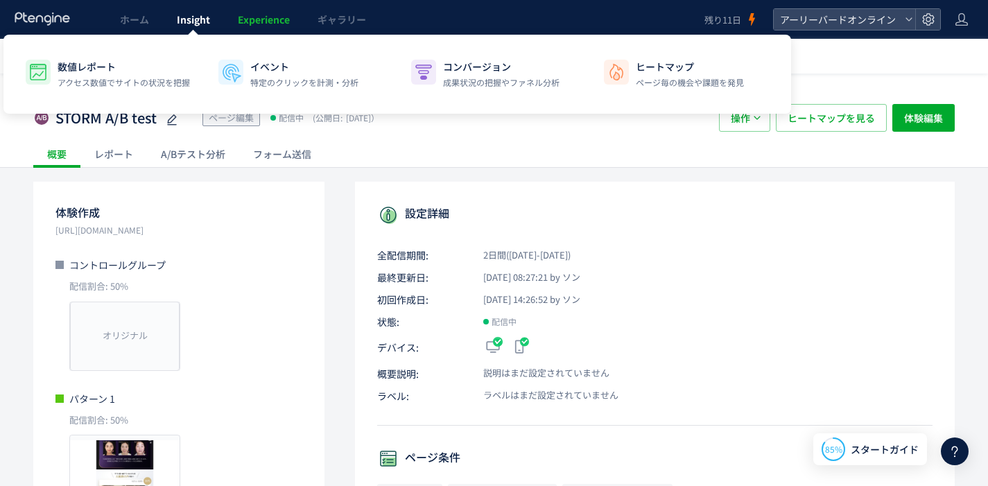
click at [180, 25] on span "Insight" at bounding box center [193, 19] width 33 height 14
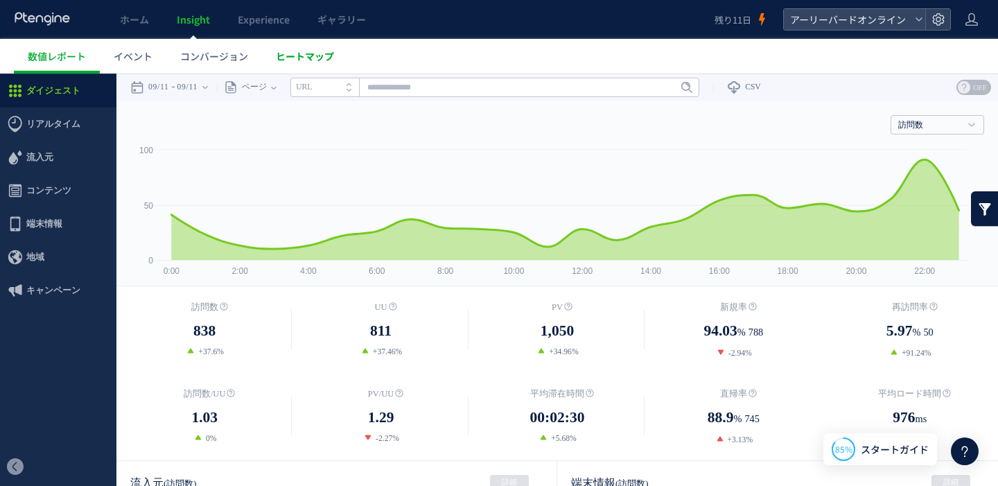
click at [288, 57] on span "ヒートマップ" at bounding box center [305, 56] width 58 height 14
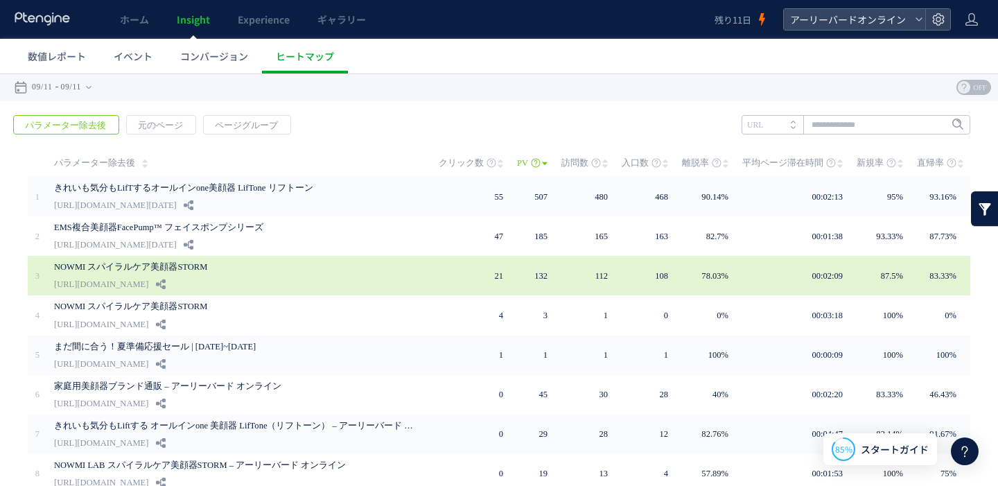
click at [195, 269] on link "NOWMI スパイラルケア美顔器STORM" at bounding box center [234, 267] width 361 height 17
